Goal: Task Accomplishment & Management: Use online tool/utility

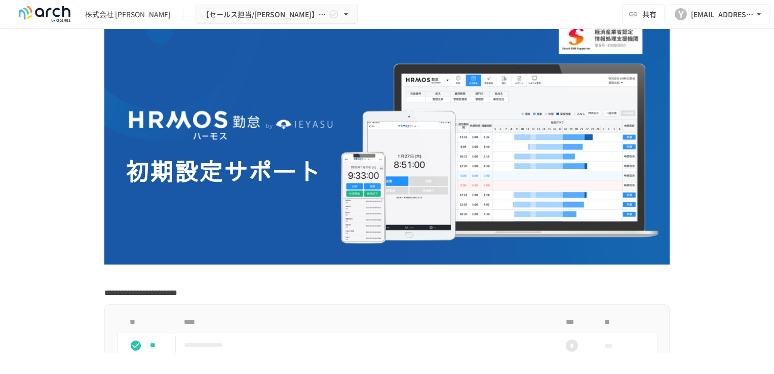
scroll to position [253, 0]
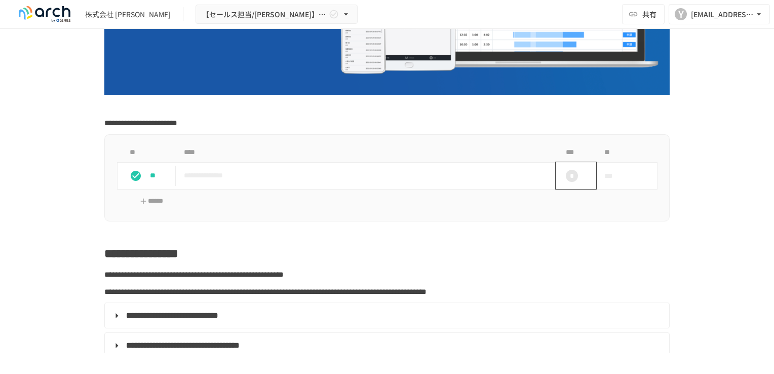
click at [568, 174] on div "*" at bounding box center [572, 176] width 12 height 12
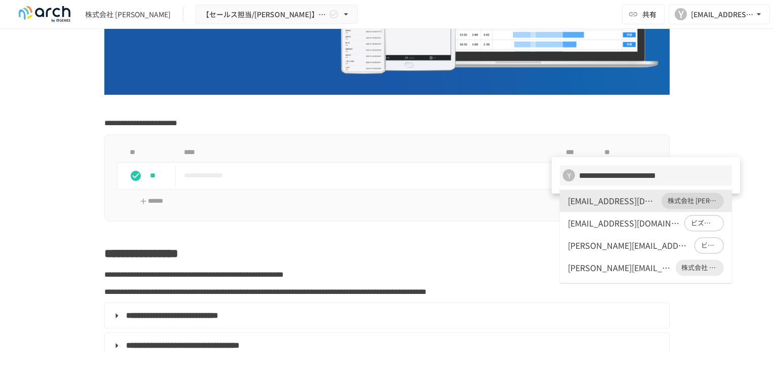
click at [580, 200] on div "[EMAIL_ADDRESS][DOMAIN_NAME]" at bounding box center [613, 200] width 90 height 12
click at [680, 199] on span "株式会社 [PERSON_NAME]" at bounding box center [692, 201] width 62 height 10
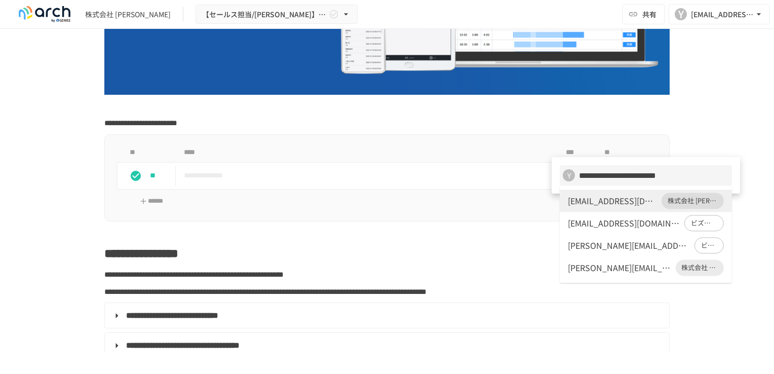
click at [527, 223] on div at bounding box center [387, 187] width 774 height 374
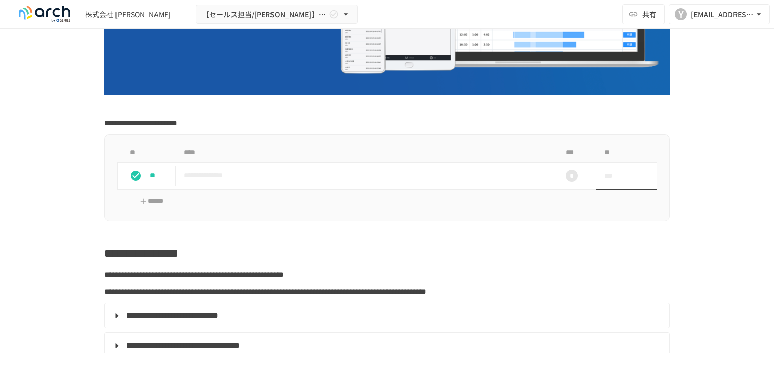
click at [630, 171] on td "***" at bounding box center [626, 175] width 61 height 27
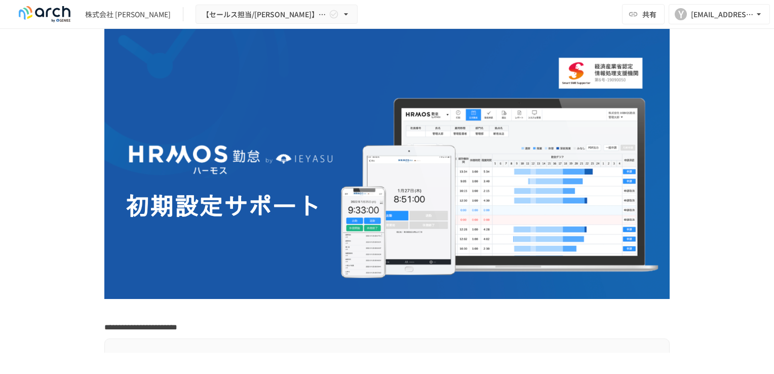
scroll to position [0, 0]
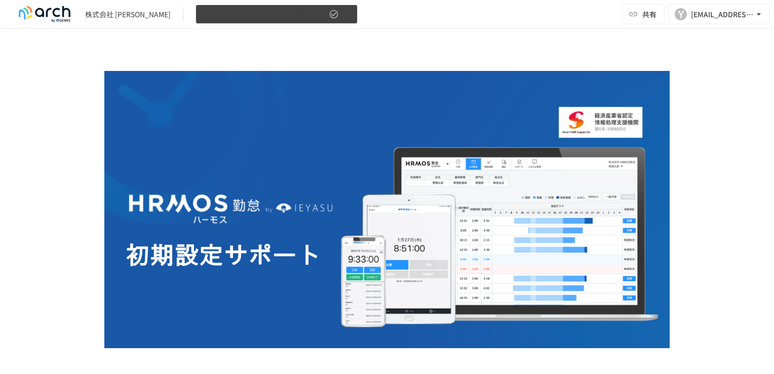
click at [314, 13] on button "【セールス担当/[PERSON_NAME]】株式会社 [PERSON_NAME]_初期設定サポート" at bounding box center [276, 15] width 162 height 20
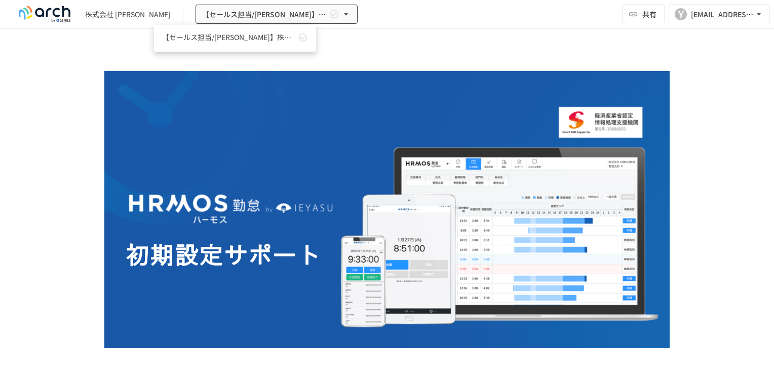
click at [310, 8] on div at bounding box center [387, 187] width 774 height 374
